Goal: Task Accomplishment & Management: Complete application form

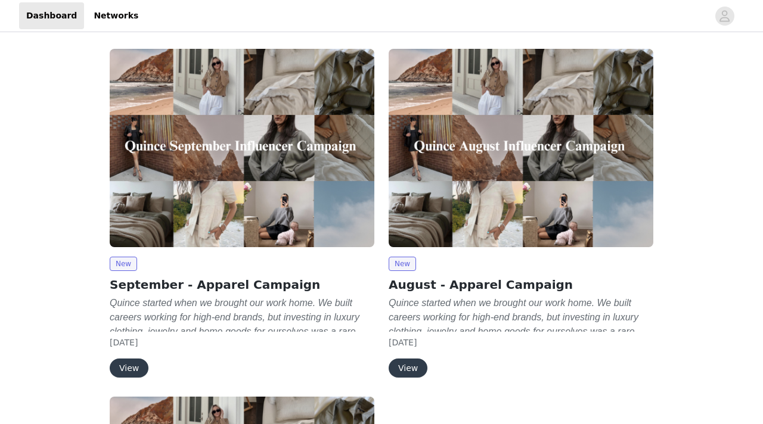
click at [176, 338] on div "[DATE]" at bounding box center [242, 343] width 265 height 13
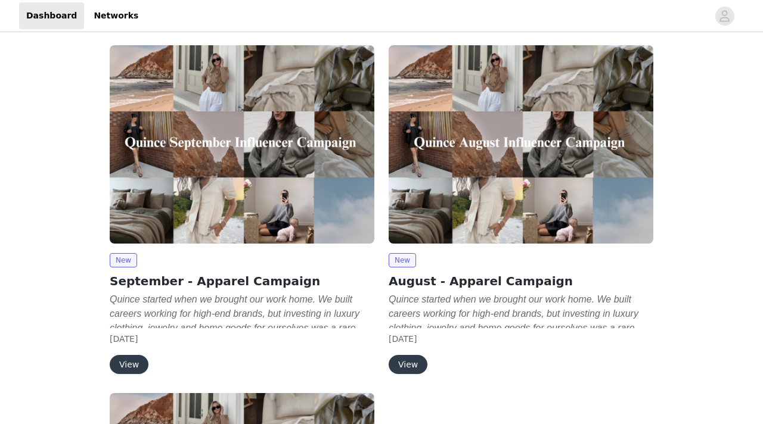
scroll to position [7, 0]
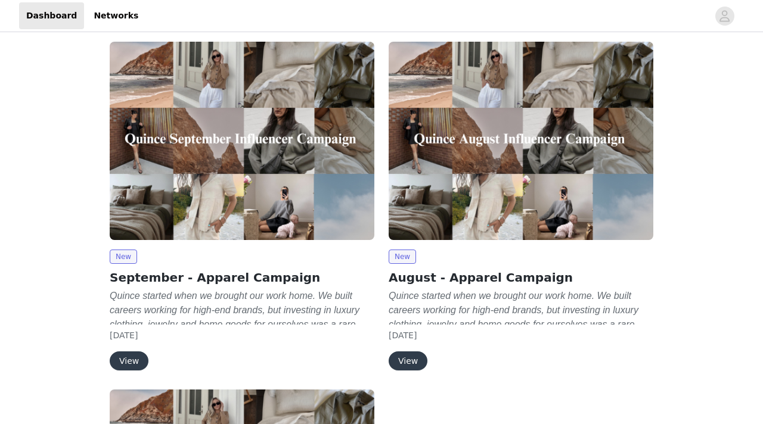
click at [145, 361] on button "View" at bounding box center [129, 361] width 39 height 19
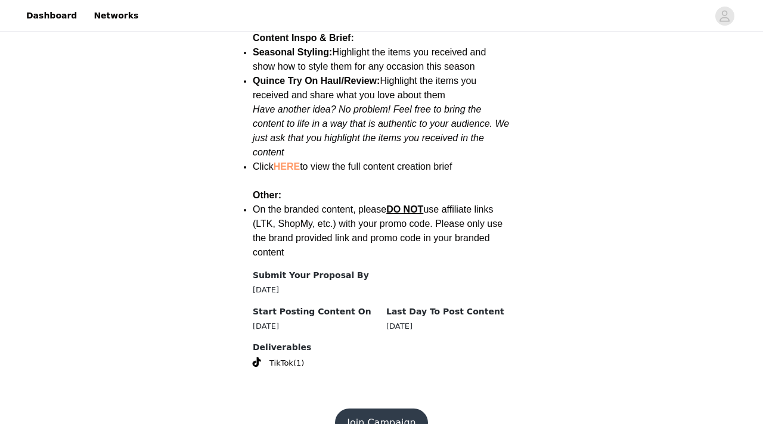
scroll to position [1563, 0]
click at [287, 162] on link "HERE" at bounding box center [287, 167] width 26 height 10
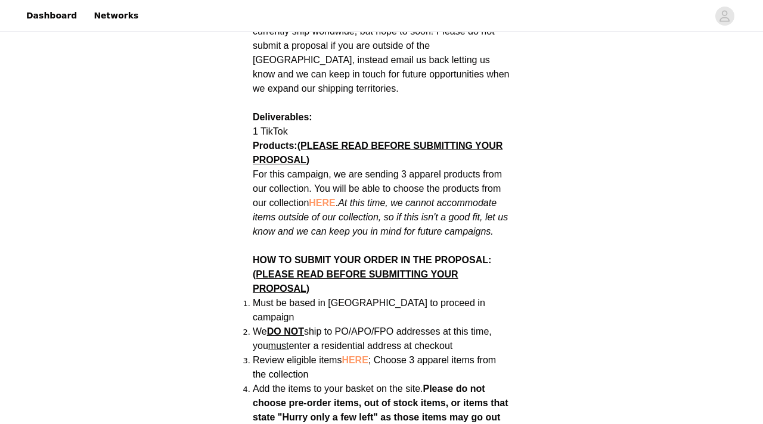
scroll to position [620, 0]
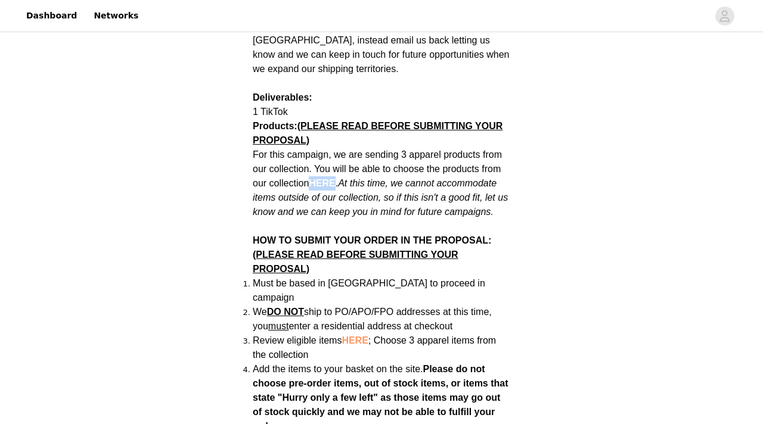
click at [325, 178] on span "HERE" at bounding box center [322, 183] width 26 height 10
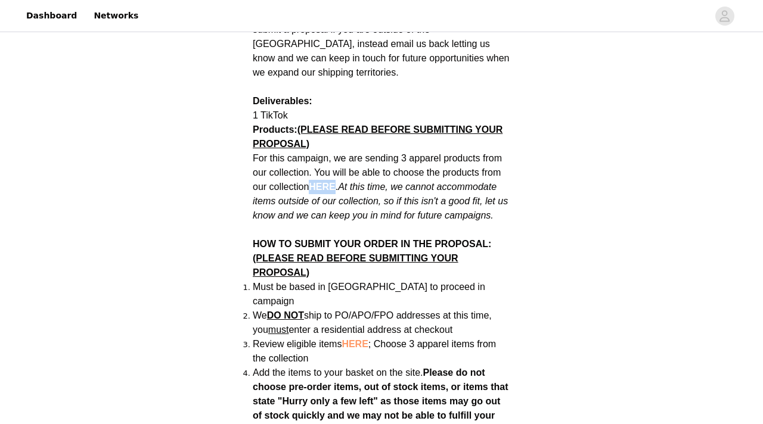
scroll to position [618, 0]
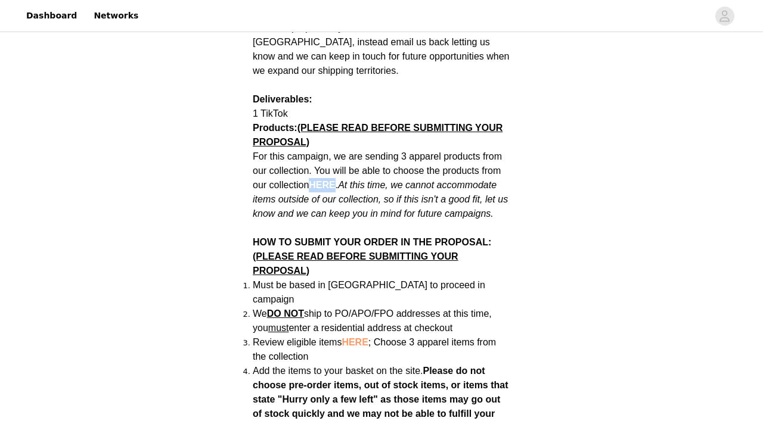
click at [162, 174] on div "Back Quince September - Apparel Campaign Campaign Overview Quince started when …" at bounding box center [381, 378] width 763 height 1923
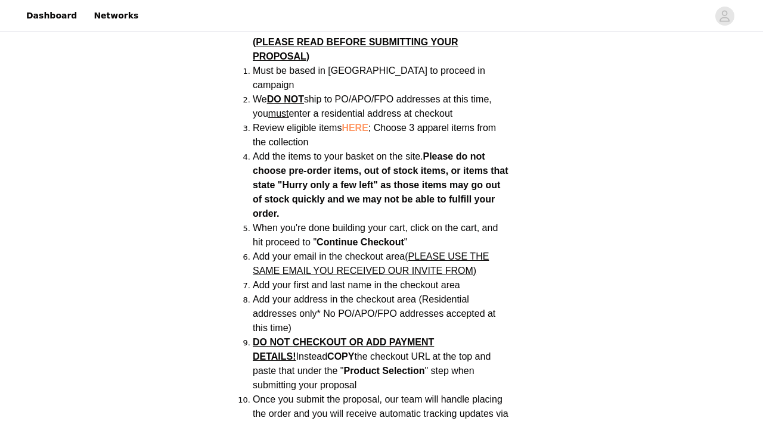
scroll to position [1563, 0]
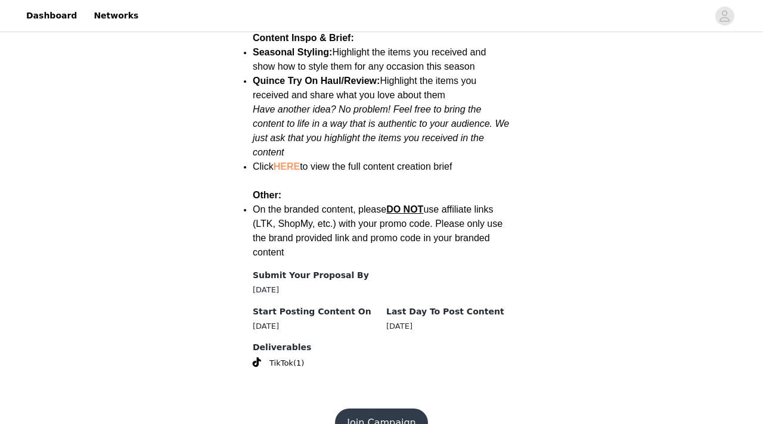
click at [353, 409] on button "Join Campaign" at bounding box center [381, 423] width 92 height 29
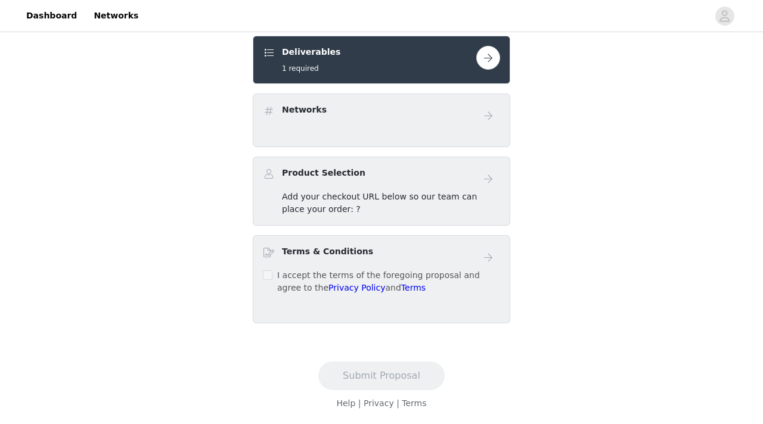
scroll to position [251, 0]
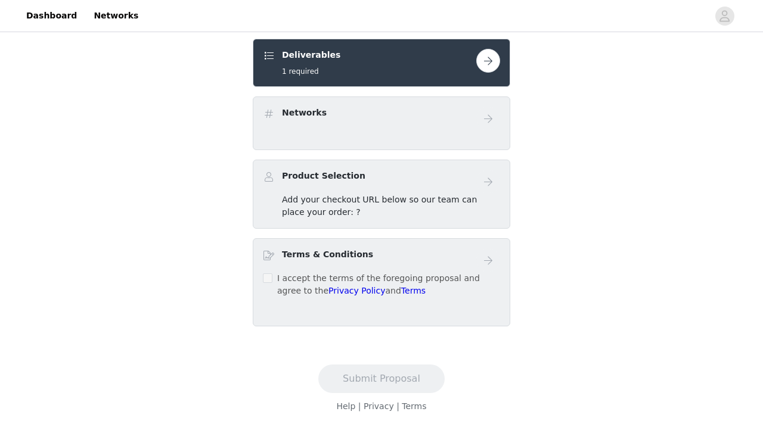
click at [483, 70] on button "button" at bounding box center [488, 61] width 24 height 24
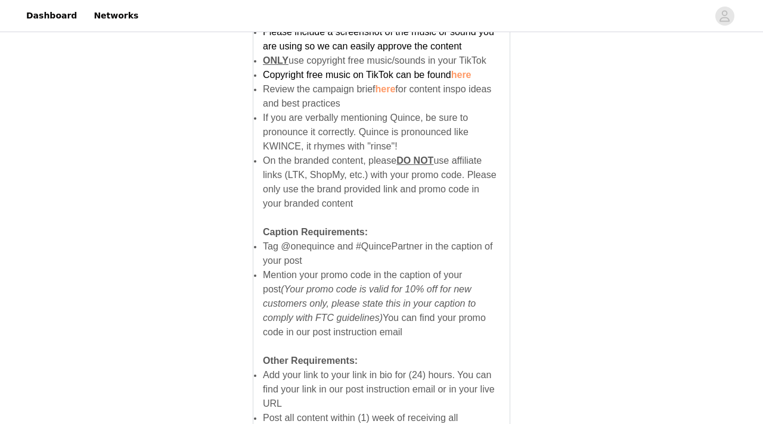
scroll to position [858, 0]
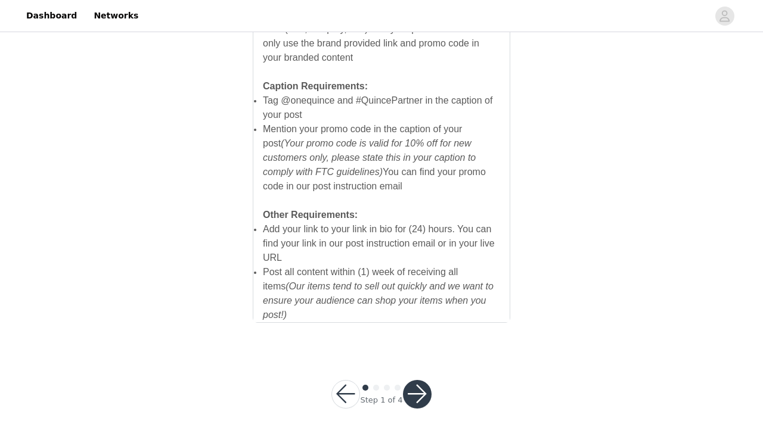
click at [415, 389] on button "button" at bounding box center [417, 394] width 29 height 29
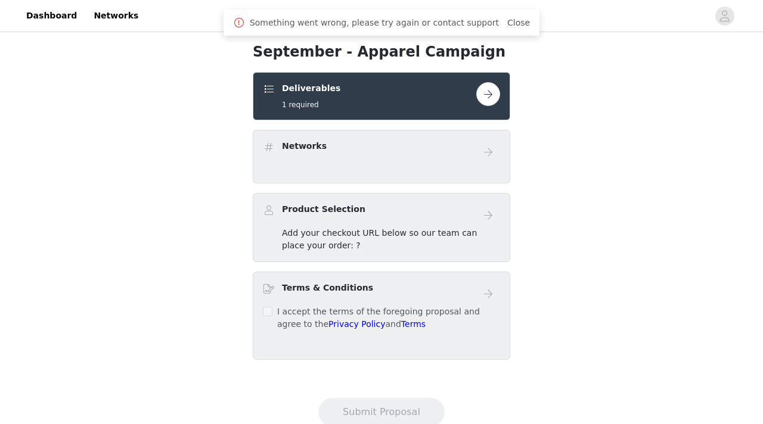
scroll to position [254, 0]
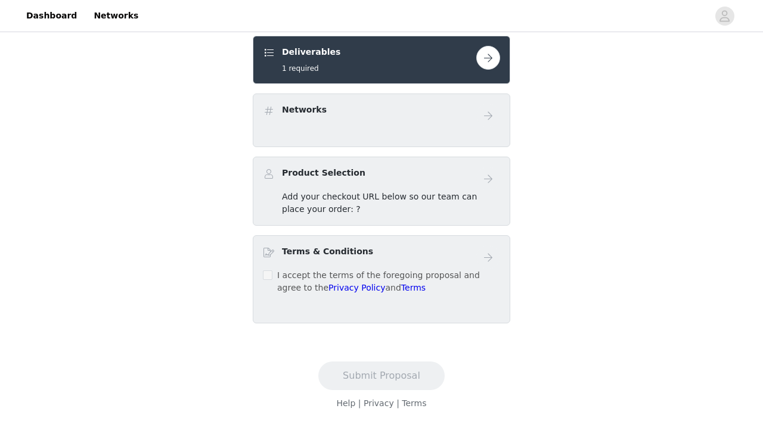
click at [483, 57] on button "button" at bounding box center [488, 58] width 24 height 24
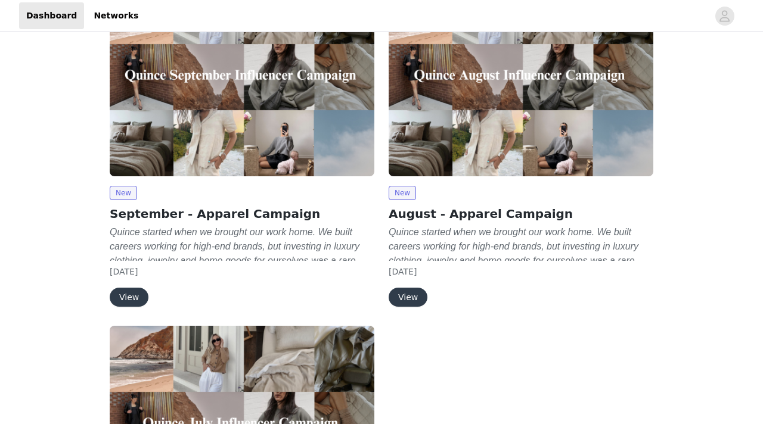
scroll to position [75, 0]
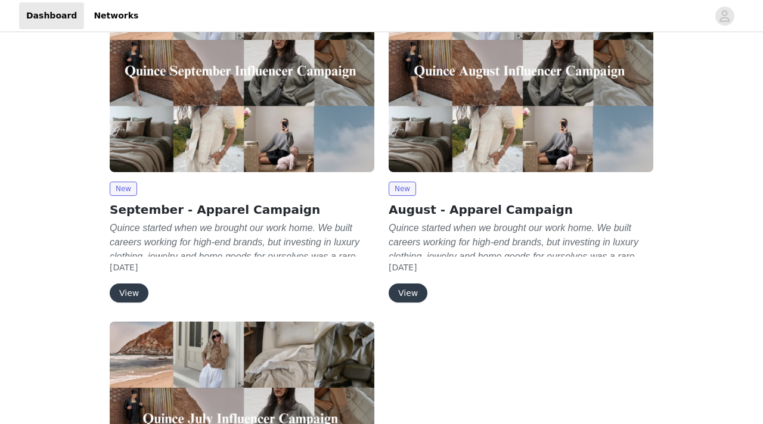
click at [129, 294] on button "View" at bounding box center [129, 293] width 39 height 19
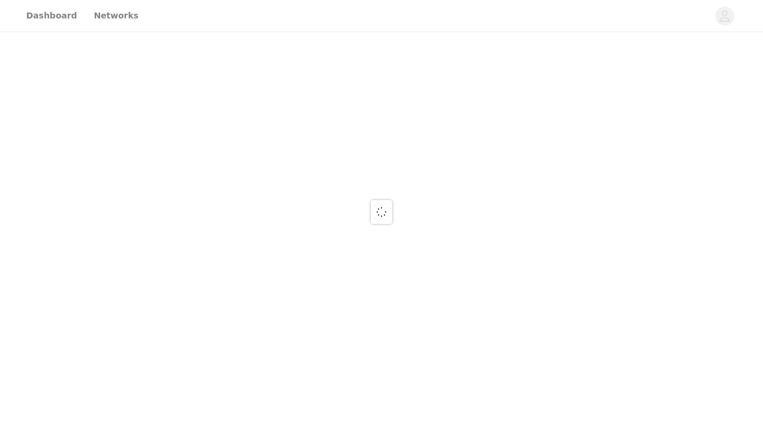
click at [268, 120] on div at bounding box center [381, 212] width 763 height 424
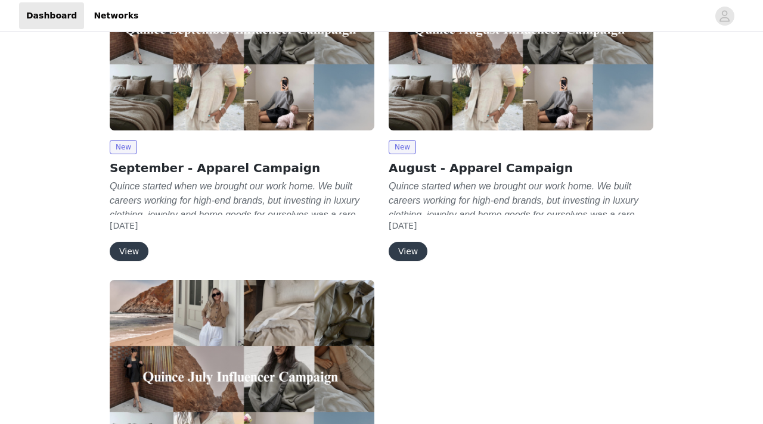
scroll to position [120, 0]
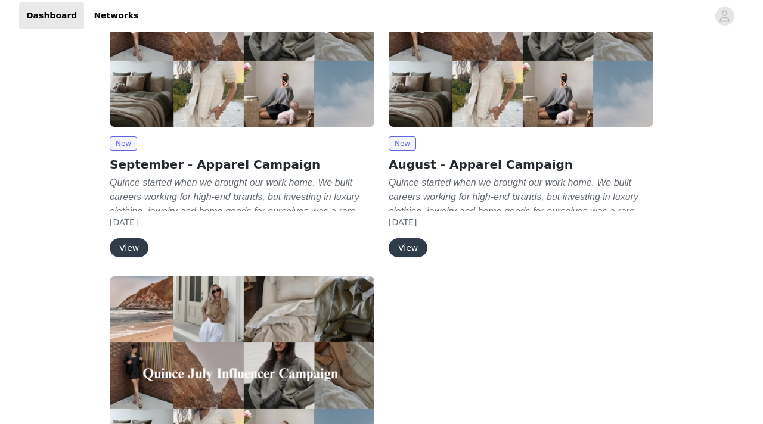
click at [136, 246] on button "View" at bounding box center [129, 247] width 39 height 19
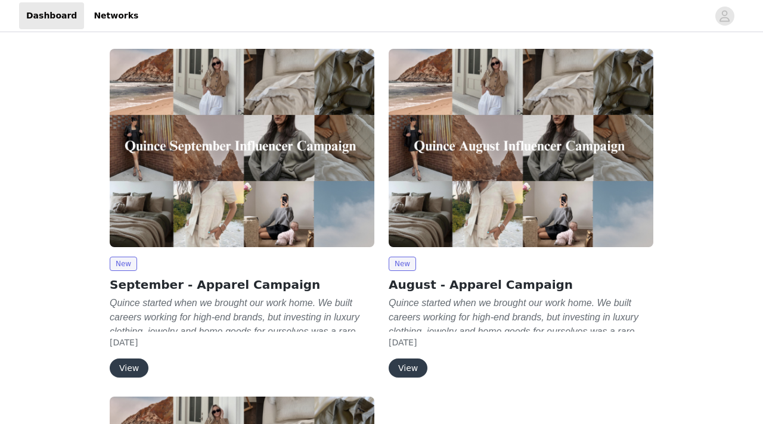
click at [416, 372] on button "View" at bounding box center [408, 368] width 39 height 19
